Goal: Task Accomplishment & Management: Manage account settings

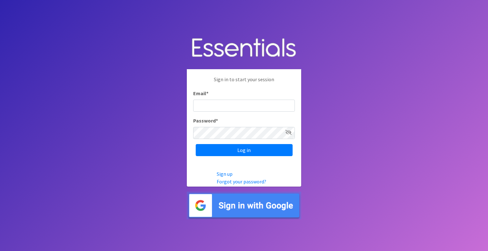
click at [203, 110] on input "Email *" at bounding box center [244, 106] width 102 height 12
type input "[EMAIL_ADDRESS][DOMAIN_NAME]"
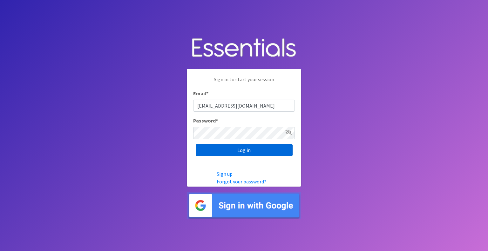
click at [236, 152] on input "Log in" at bounding box center [244, 150] width 97 height 12
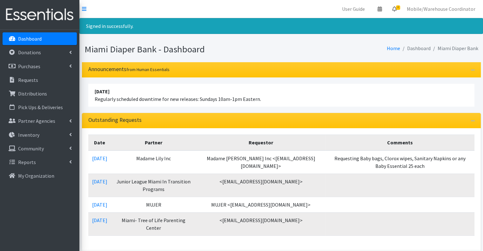
click at [394, 11] on link "4" at bounding box center [394, 9] width 15 height 13
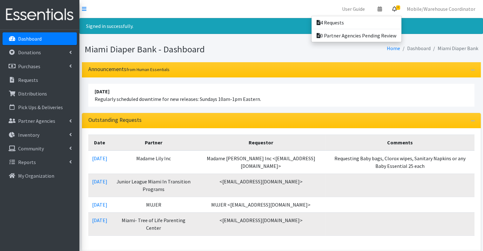
click at [257, 40] on div "Miami Diaper Bank - Dashboard Home Dashboard Miami Diaper Bank" at bounding box center [281, 50] width 404 height 23
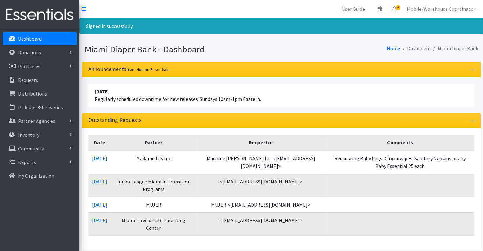
click at [315, 51] on div "Home Dashboard Miami Diaper Bank" at bounding box center [381, 49] width 200 height 11
